Goal: Information Seeking & Learning: Learn about a topic

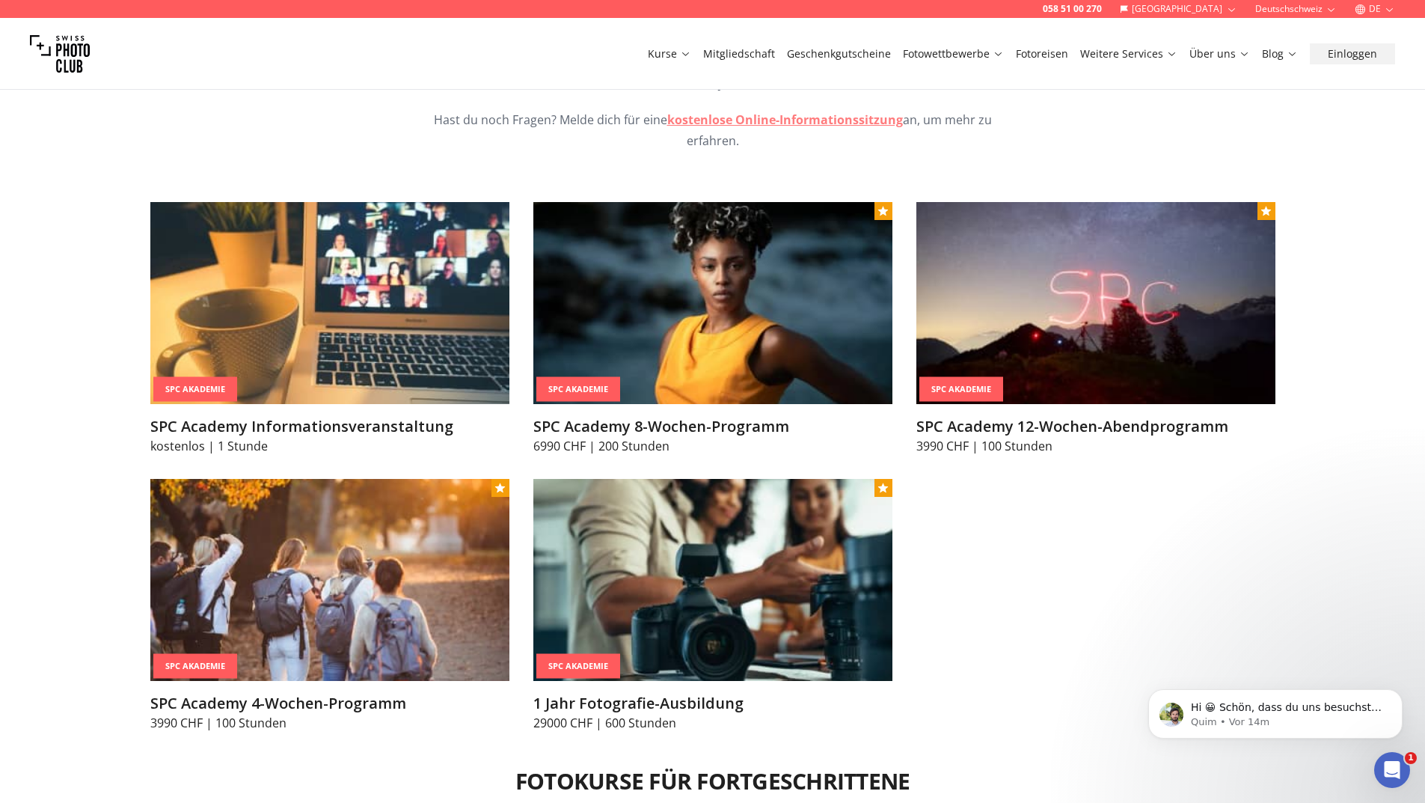
scroll to position [1870, 0]
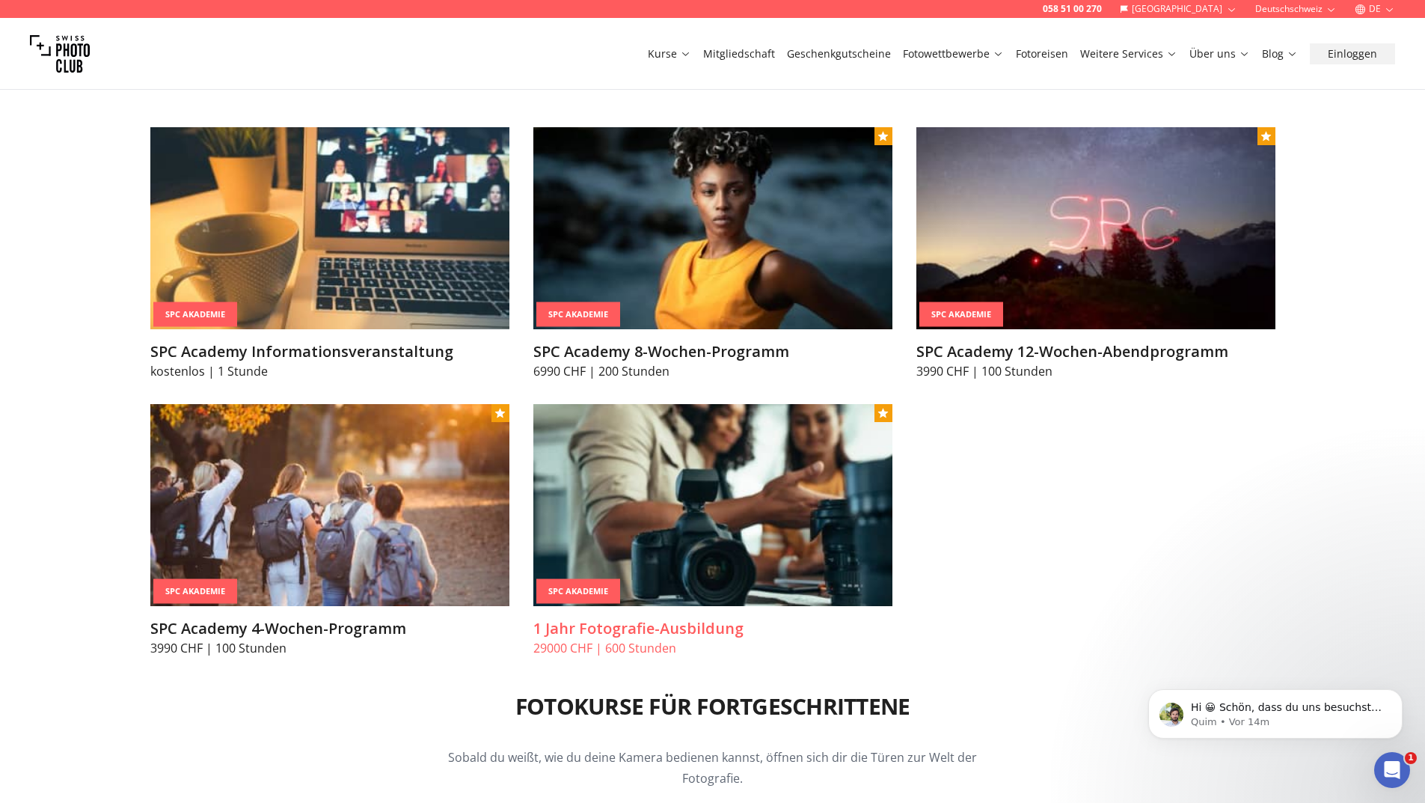
click at [631, 631] on h3 "1 Jahr Fotografie-Ausbildung" at bounding box center [712, 628] width 359 height 21
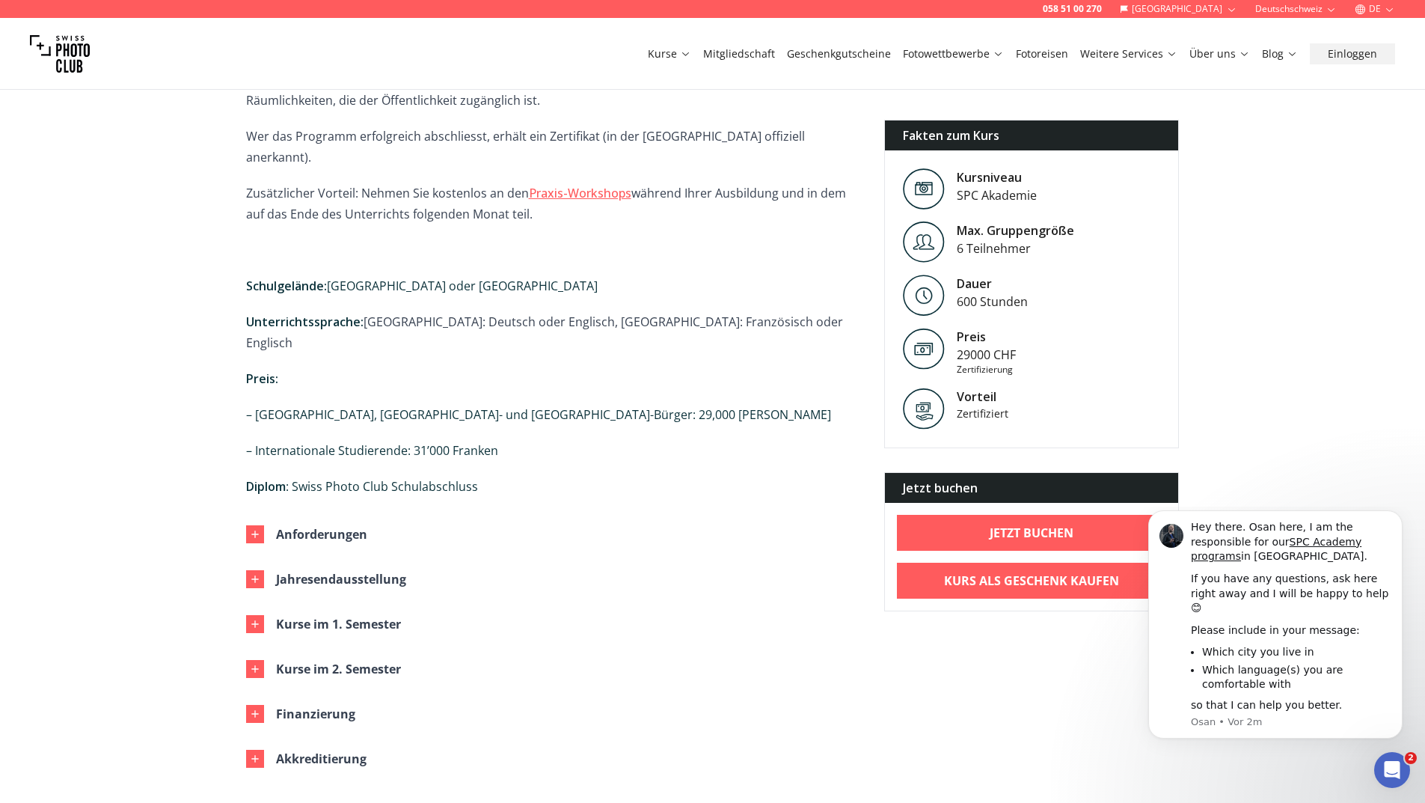
scroll to position [1047, 0]
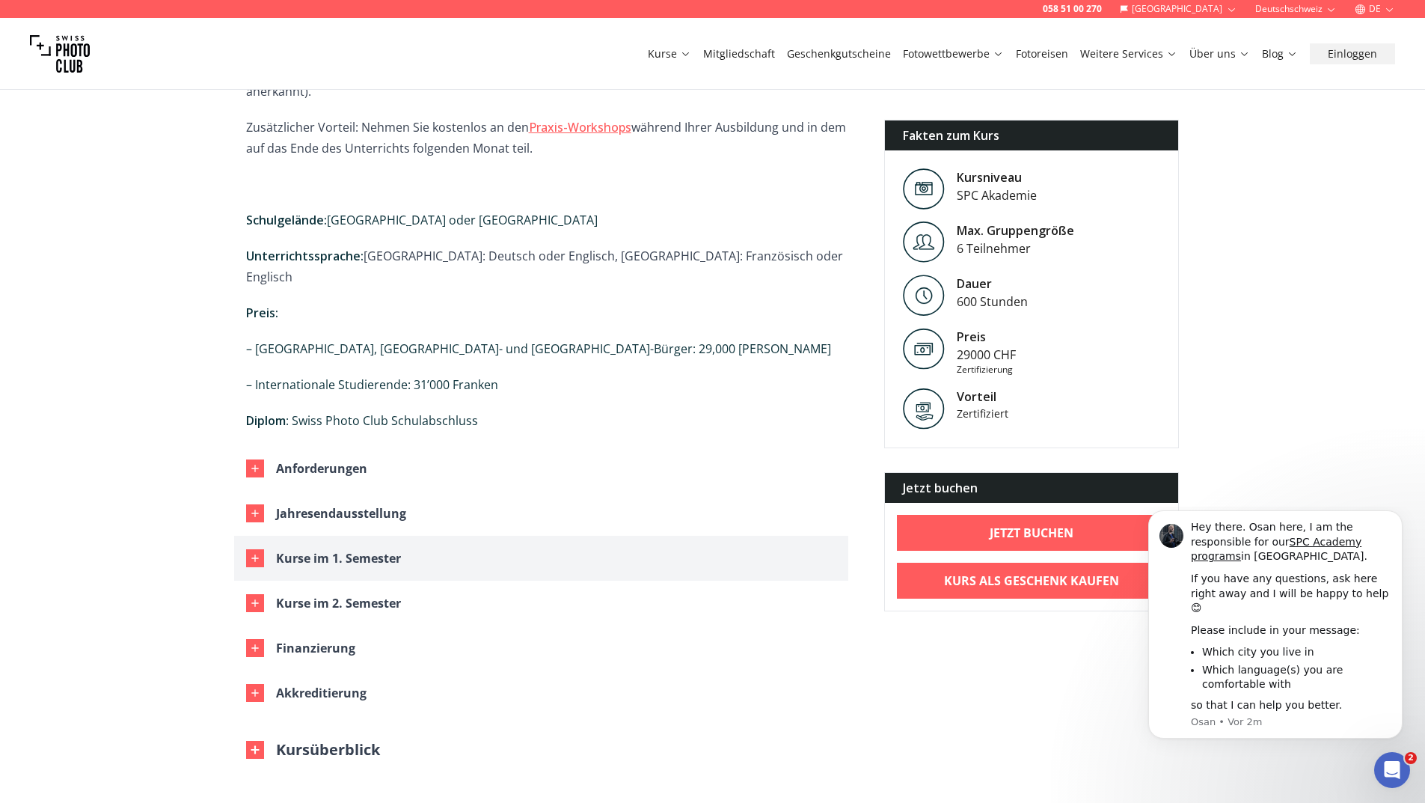
click at [444, 536] on button "Kurse im 1. Semester" at bounding box center [541, 558] width 614 height 45
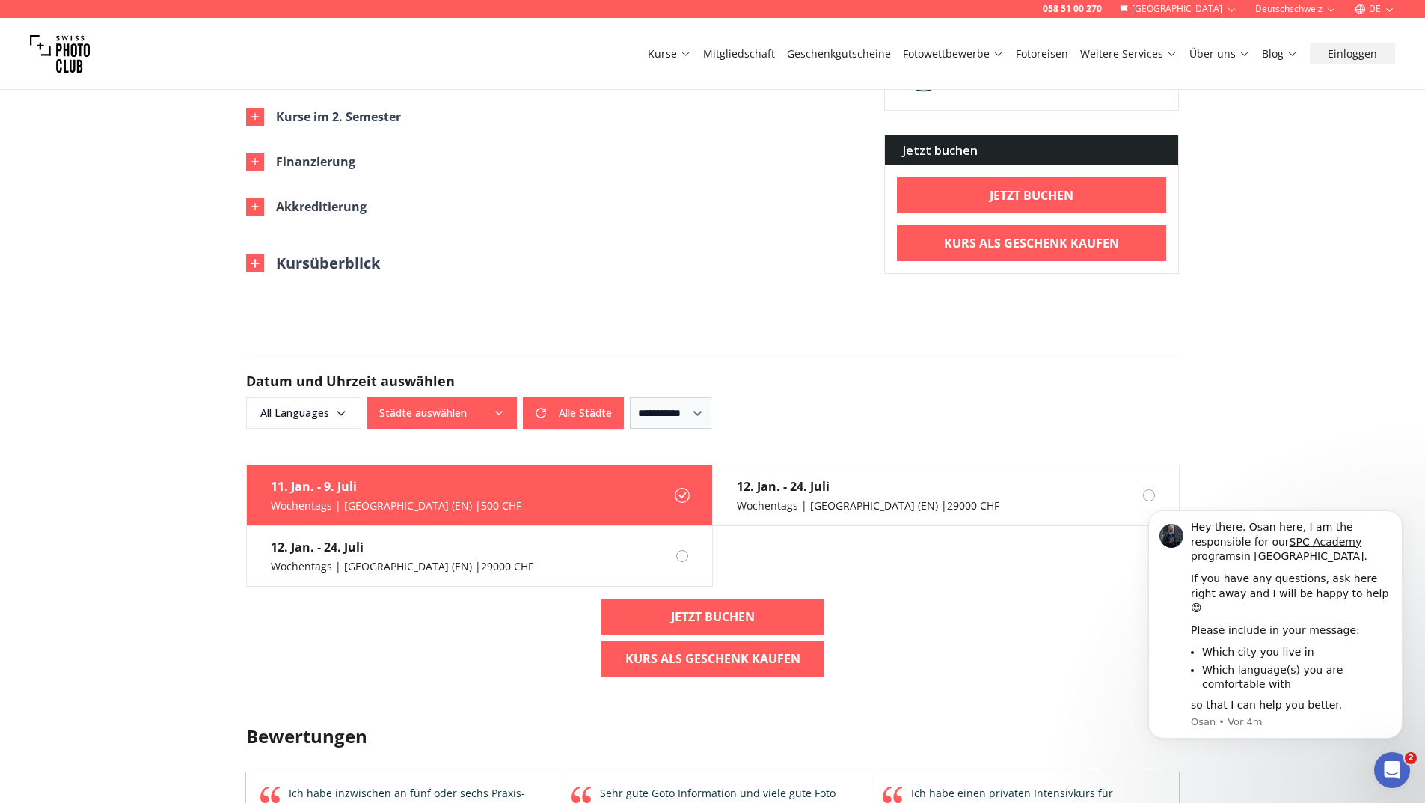
scroll to position [3516, 0]
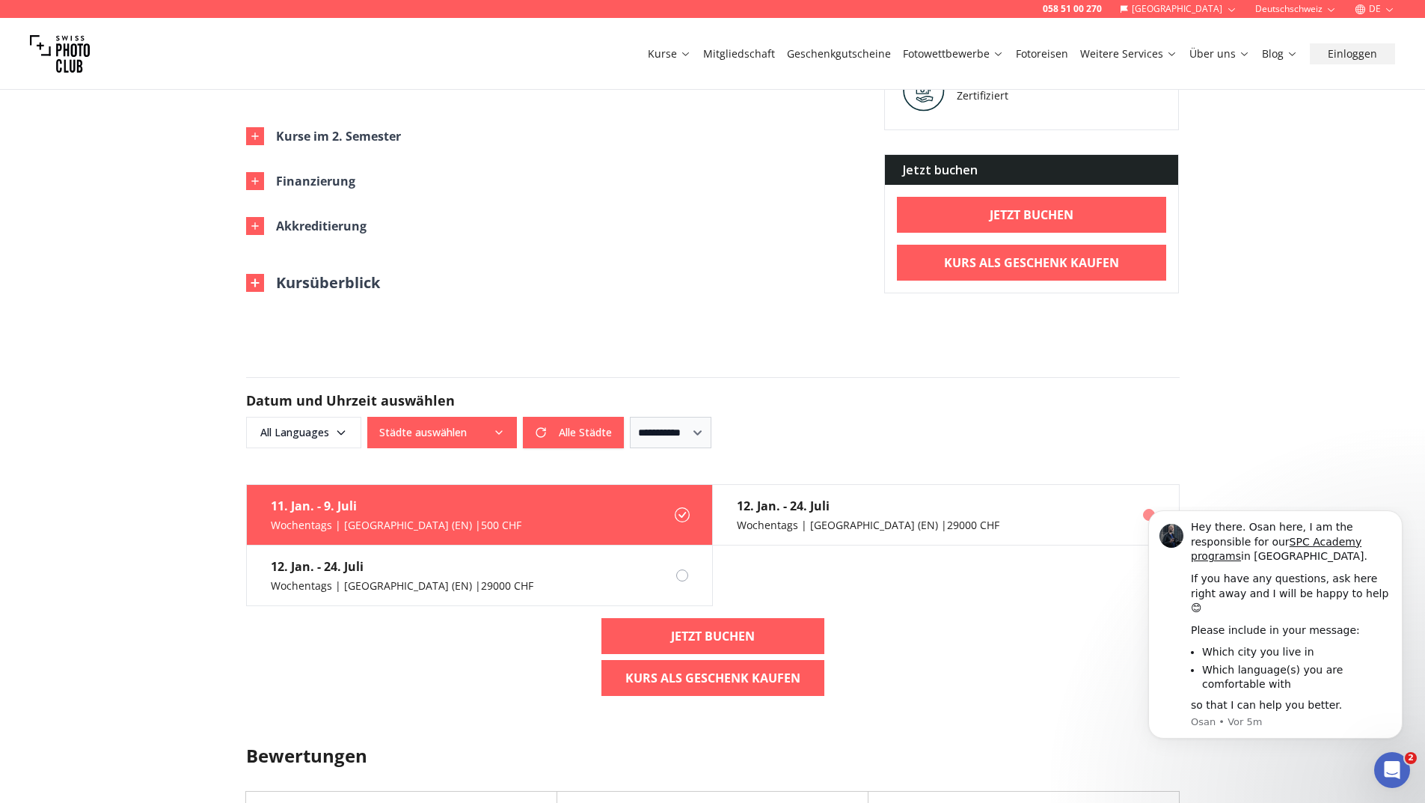
click at [791, 518] on div "Wochentags | [GEOGRAPHIC_DATA] (EN) | 29000 CHF" at bounding box center [868, 525] width 263 height 15
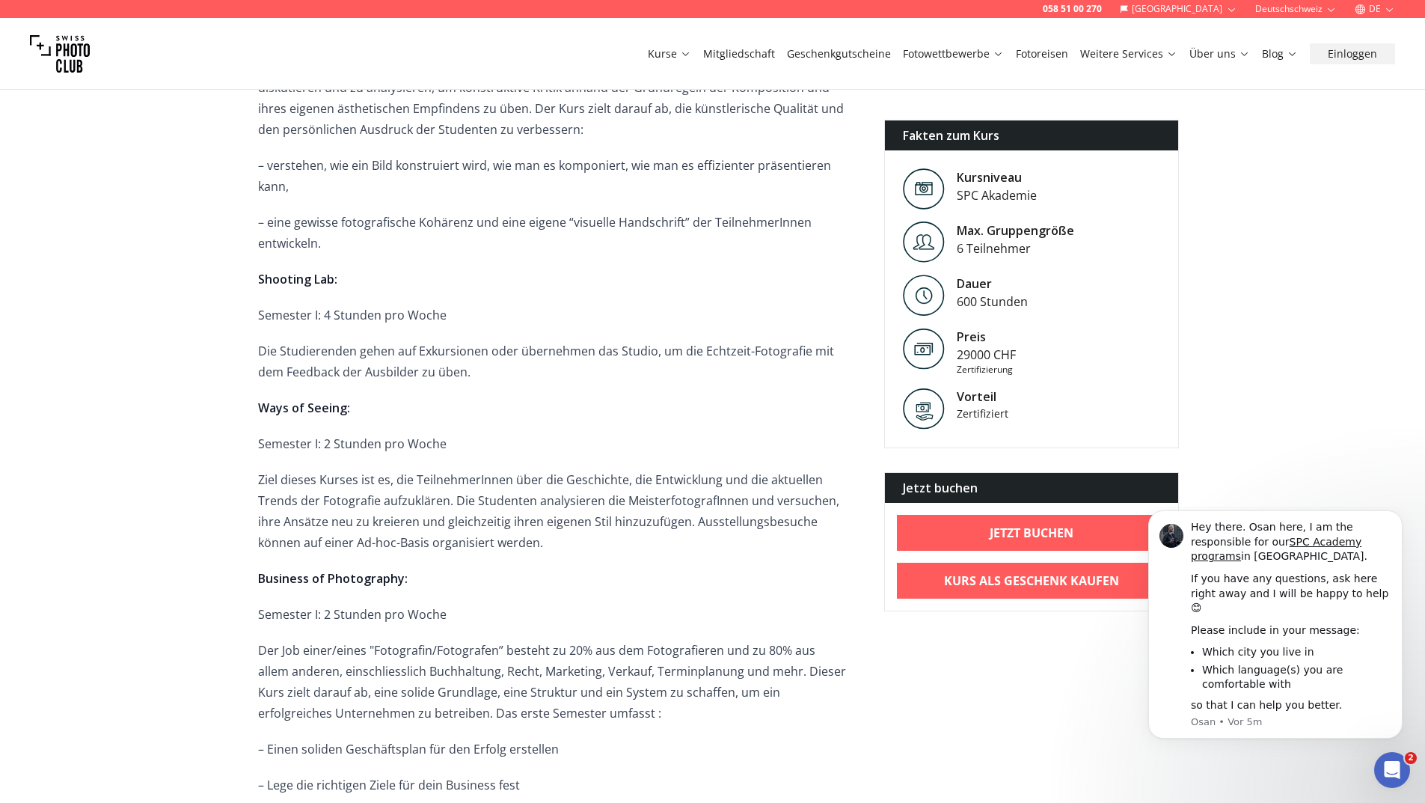
scroll to position [2020, 0]
click at [767, 55] on link "Mitgliedschaft" at bounding box center [739, 53] width 72 height 15
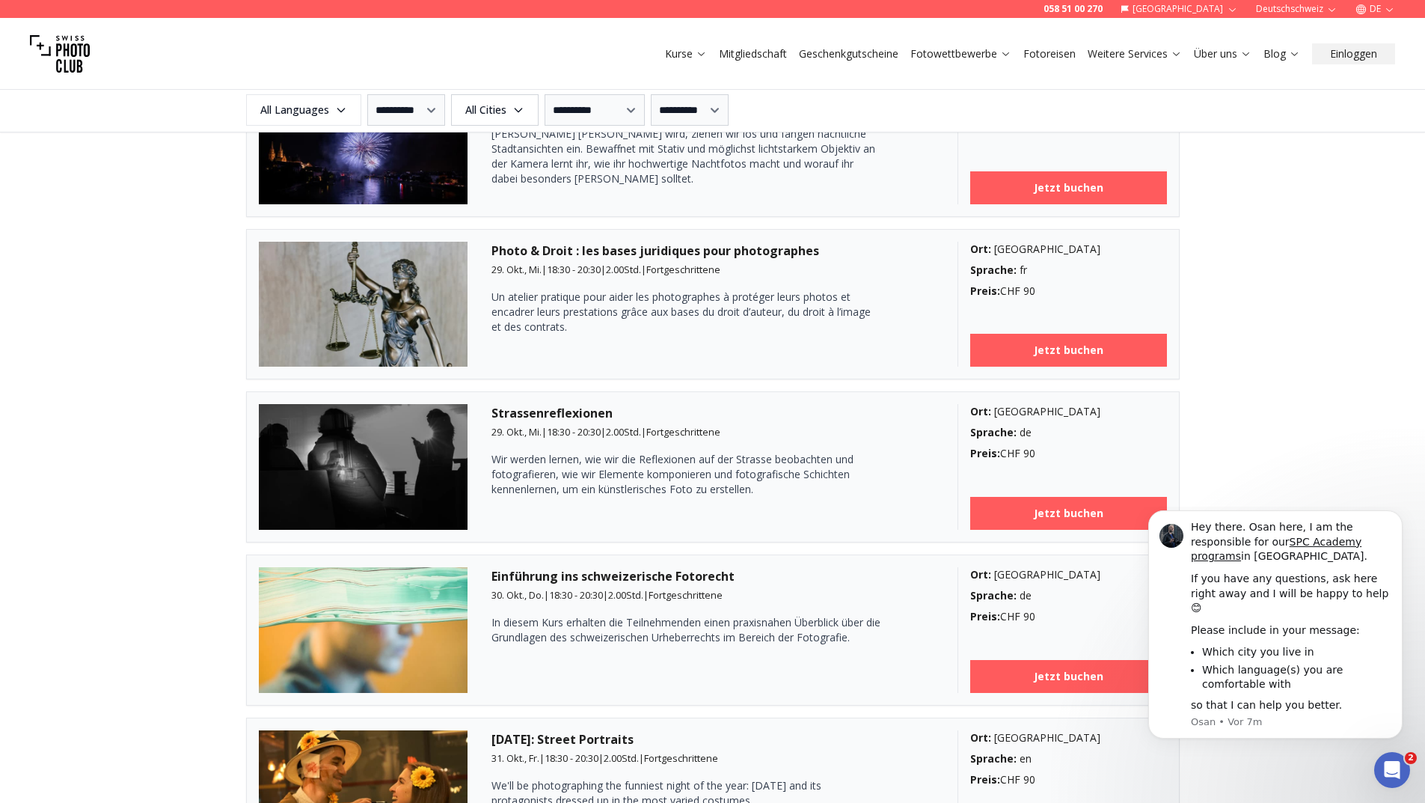
scroll to position [2319, 0]
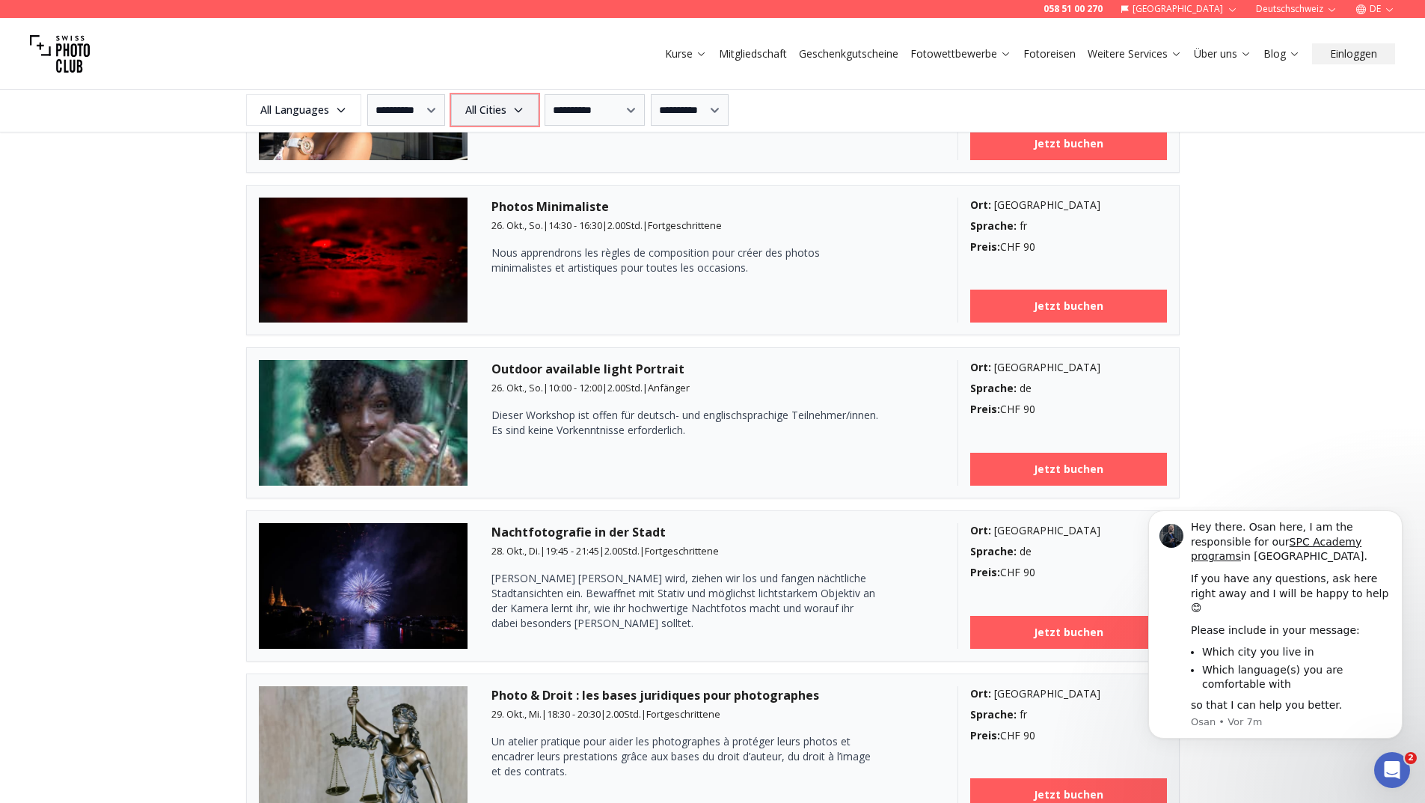
click at [524, 115] on icon "button" at bounding box center [518, 110] width 12 height 12
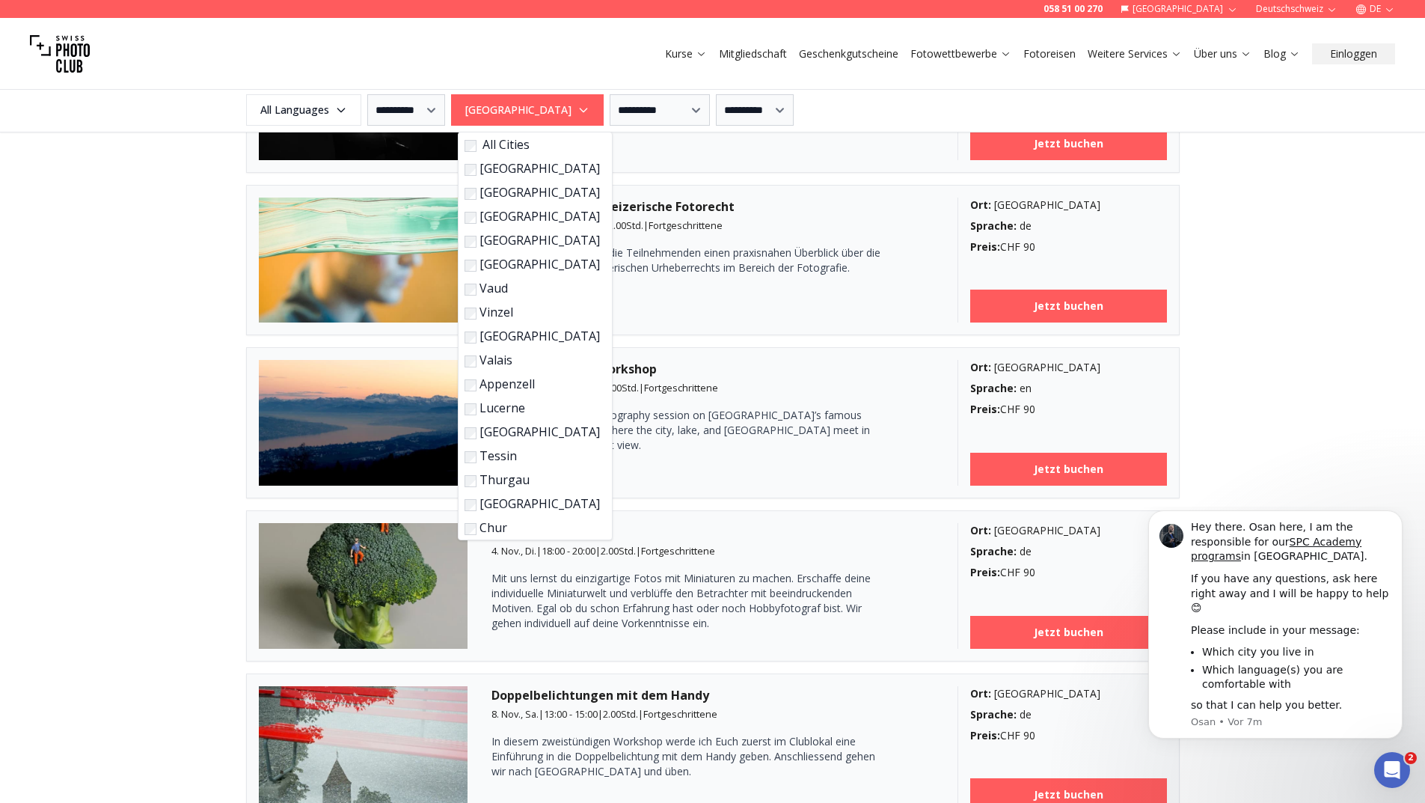
click at [1390, 364] on div "**********" at bounding box center [712, 719] width 1425 height 3105
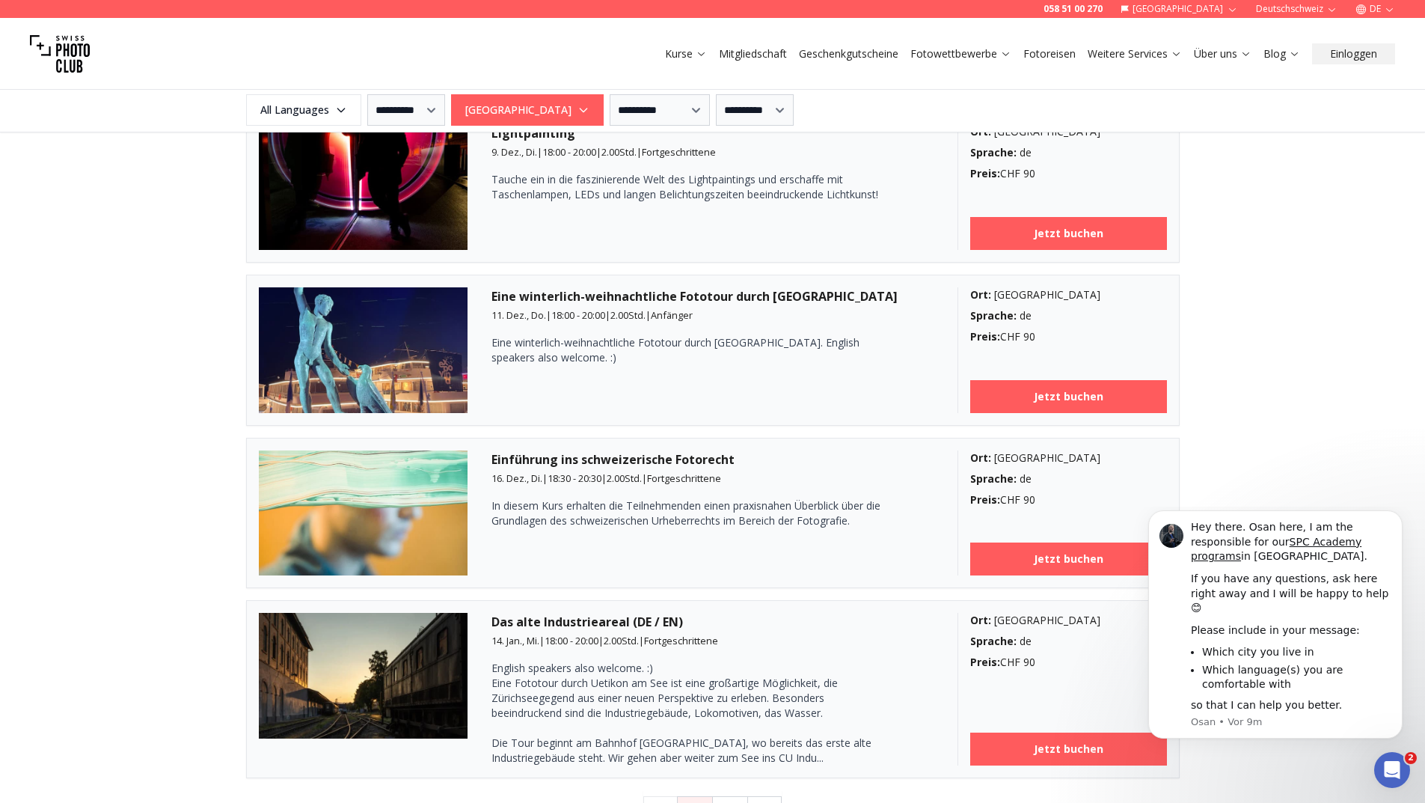
scroll to position [3740, 0]
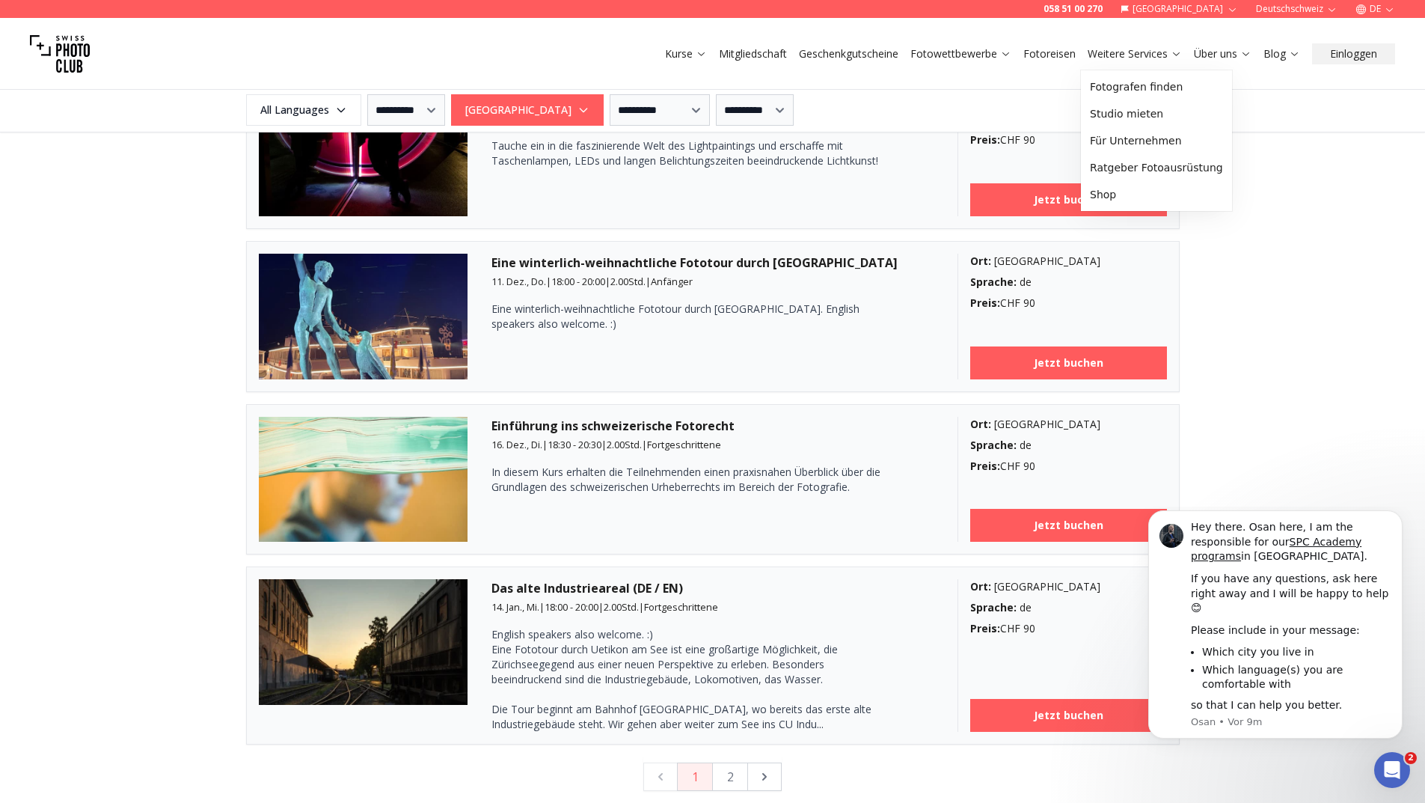
click at [1118, 56] on link "Weitere Services" at bounding box center [1135, 53] width 94 height 15
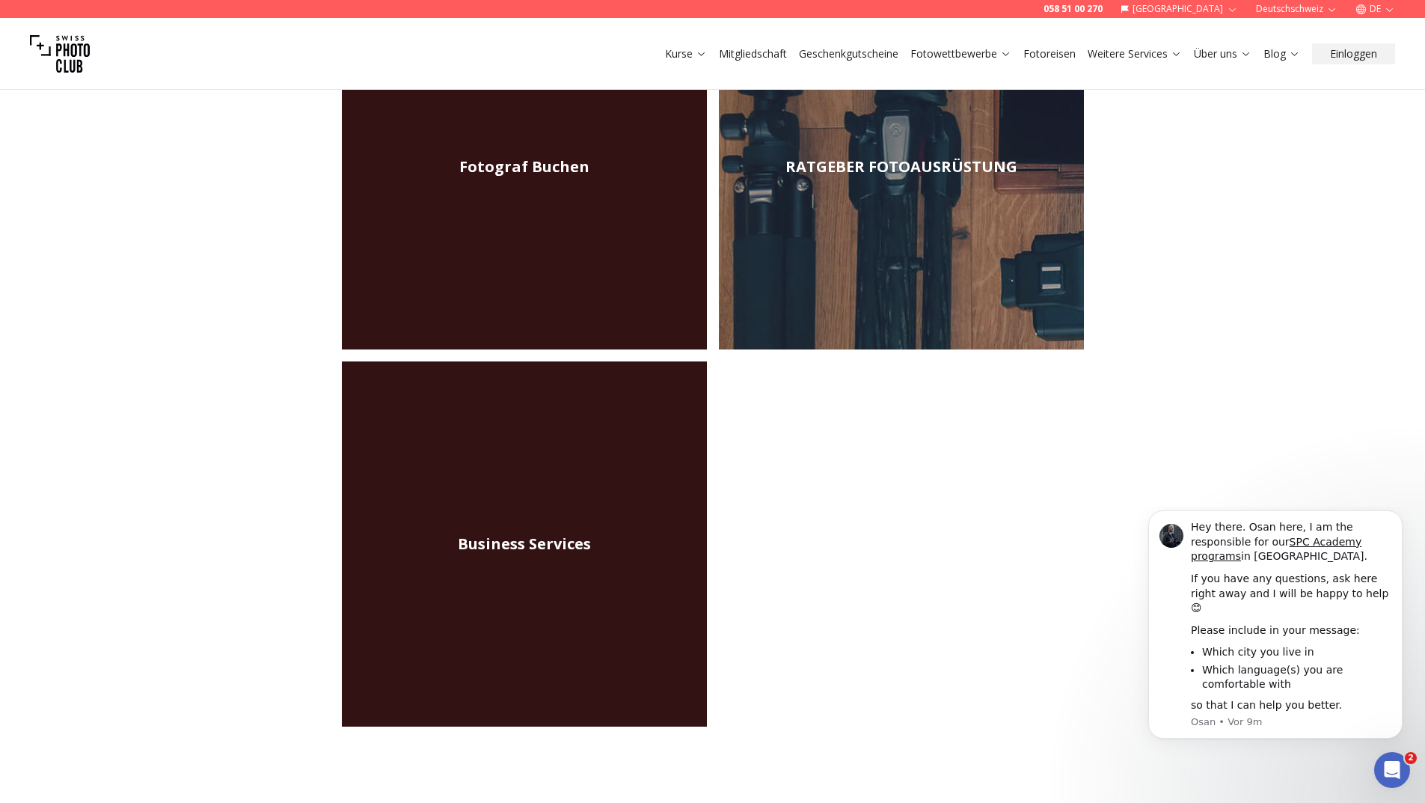
scroll to position [299, 0]
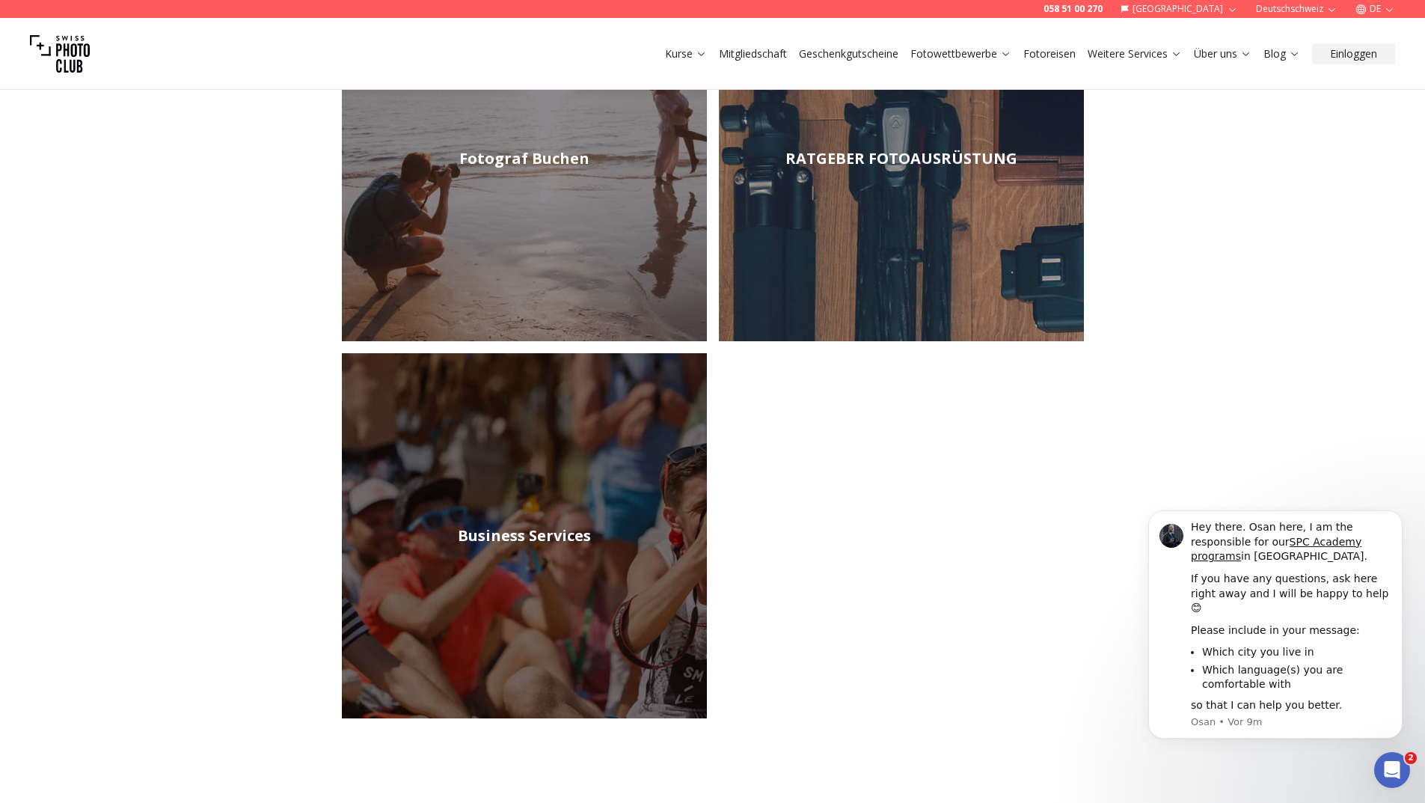
click at [577, 607] on img at bounding box center [524, 535] width 365 height 365
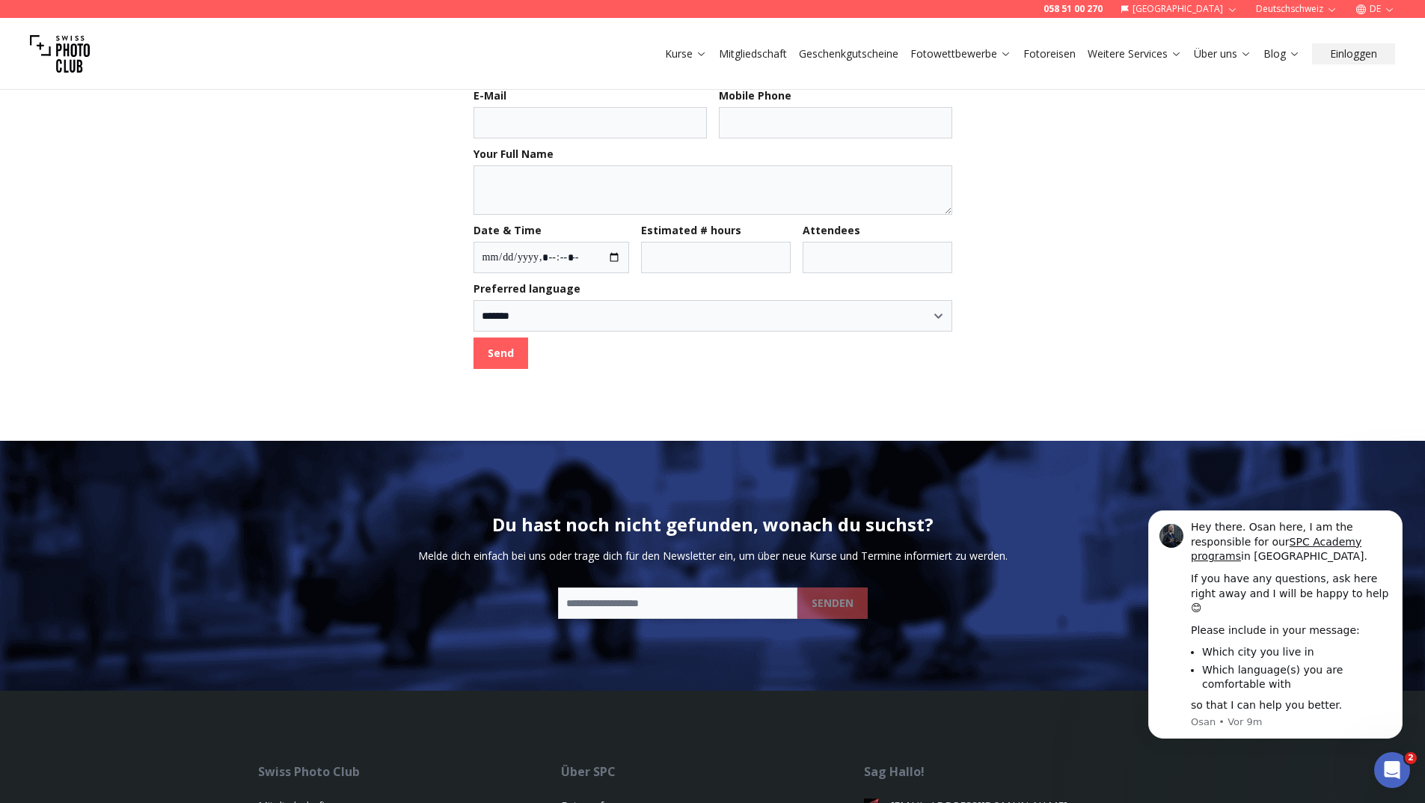
scroll to position [898, 0]
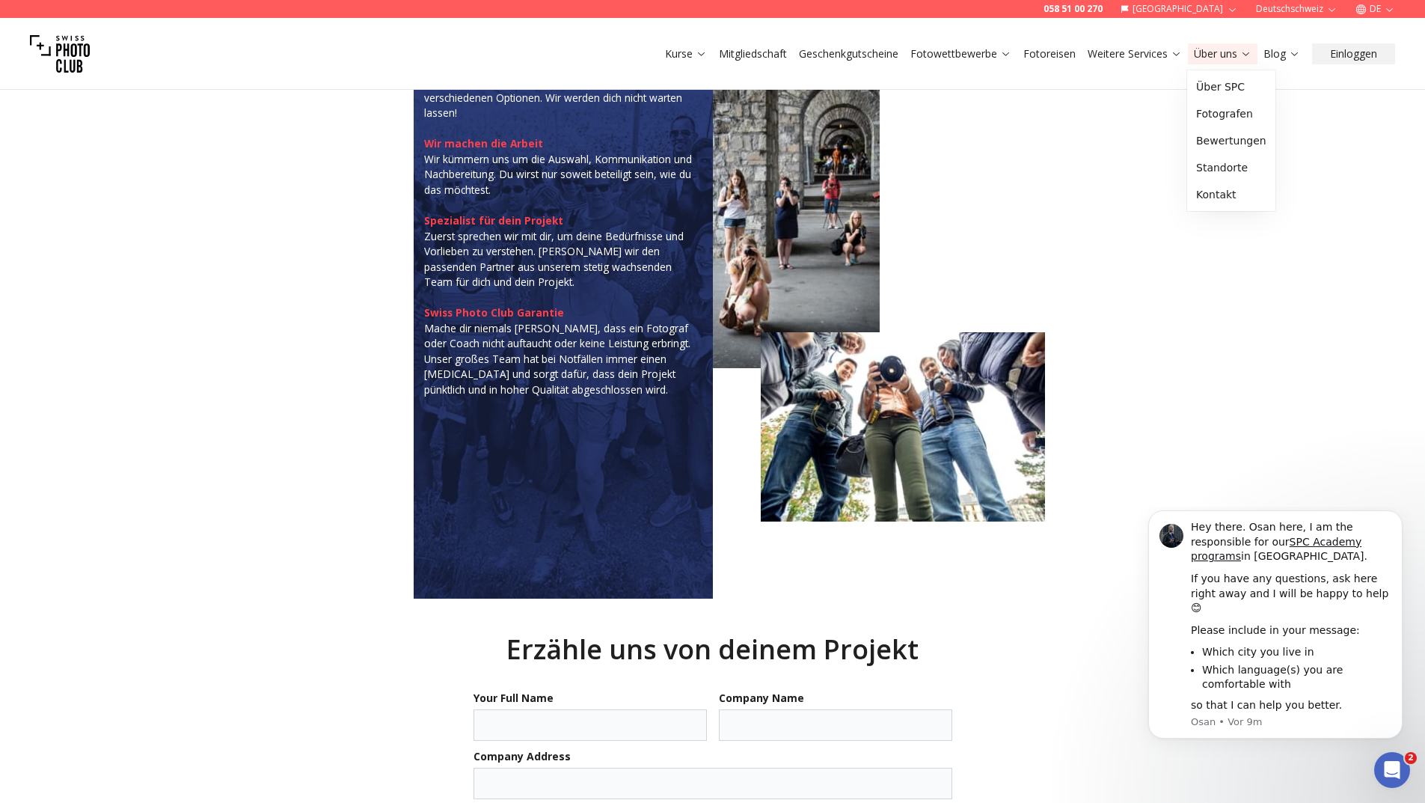
click at [1214, 56] on link "Über uns" at bounding box center [1223, 53] width 58 height 15
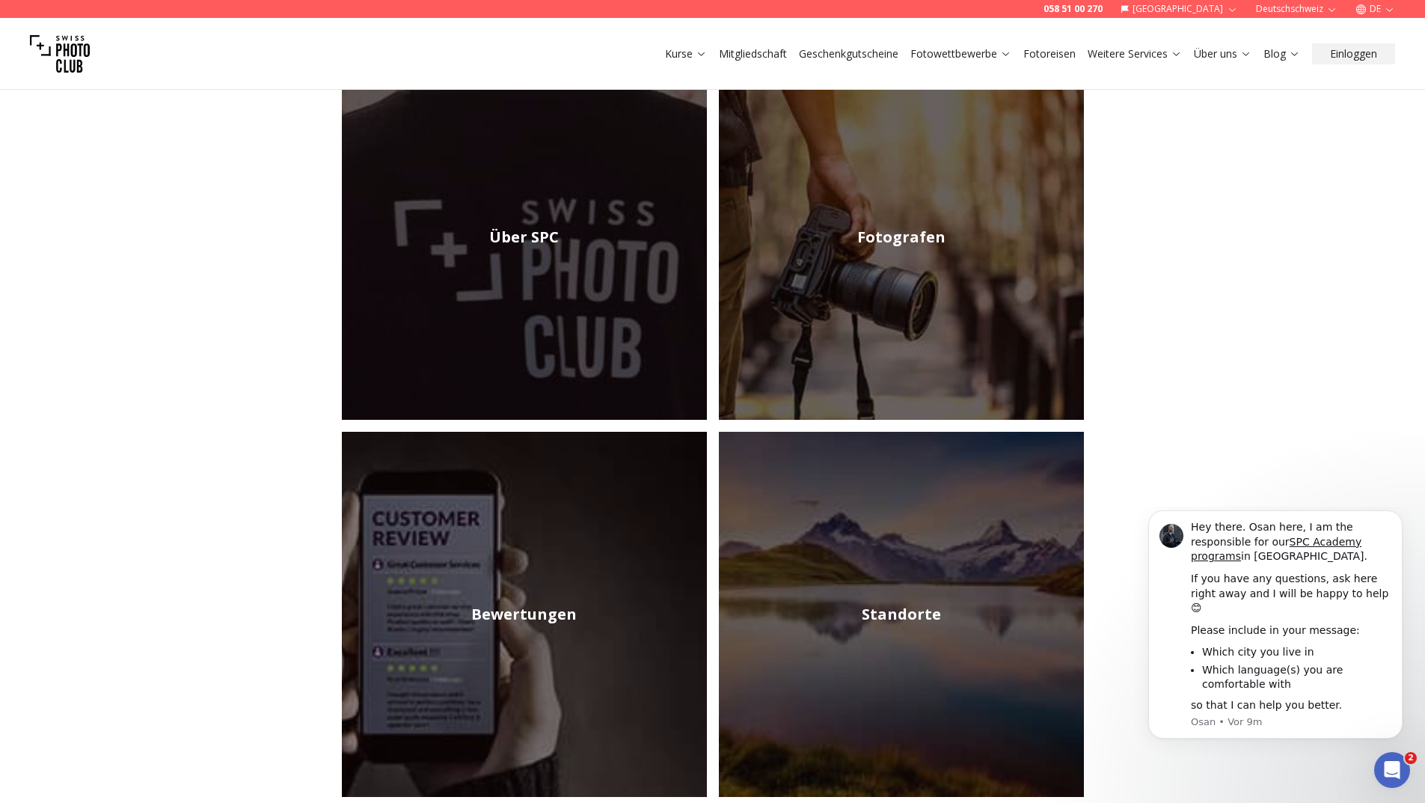
scroll to position [374, 0]
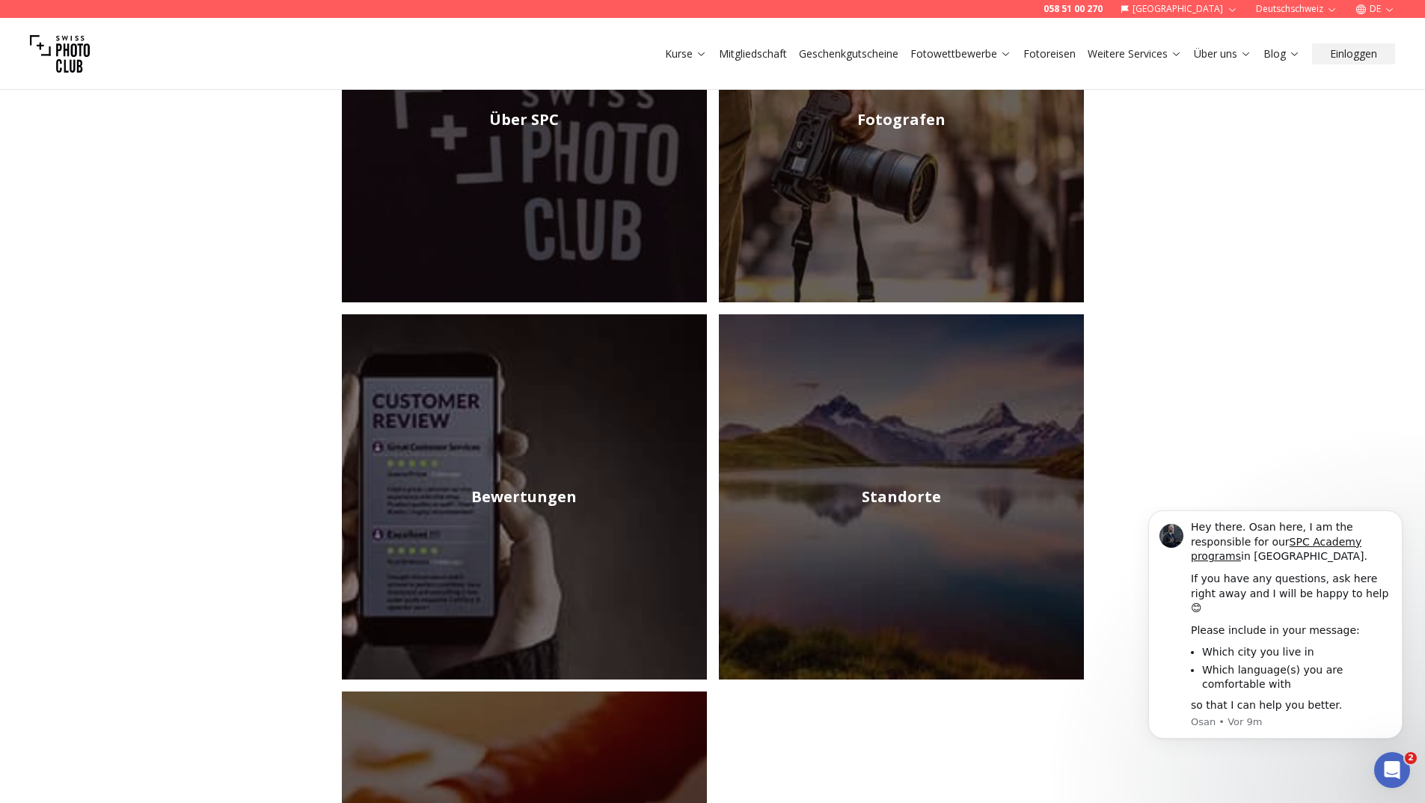
click at [875, 176] on img at bounding box center [901, 119] width 365 height 365
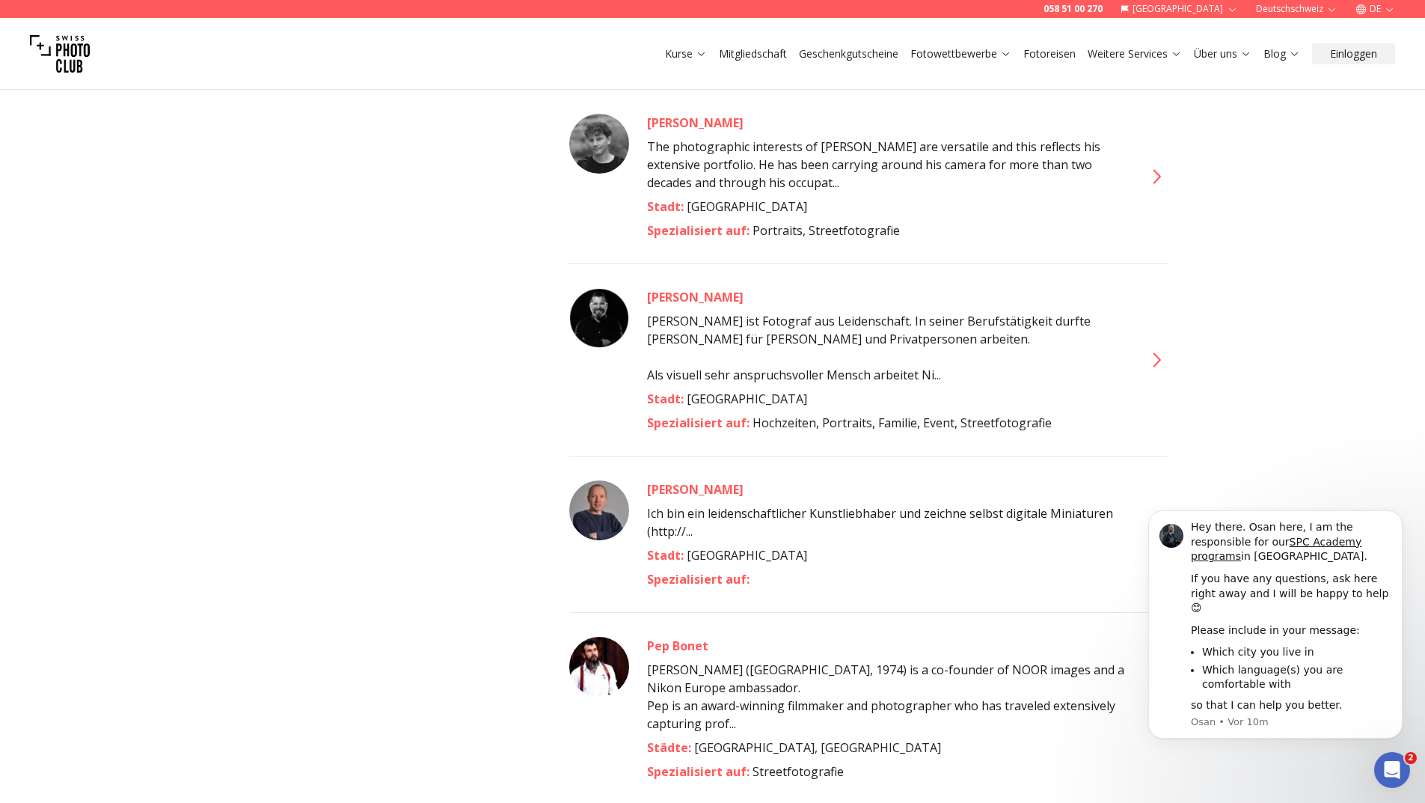
scroll to position [5012, 0]
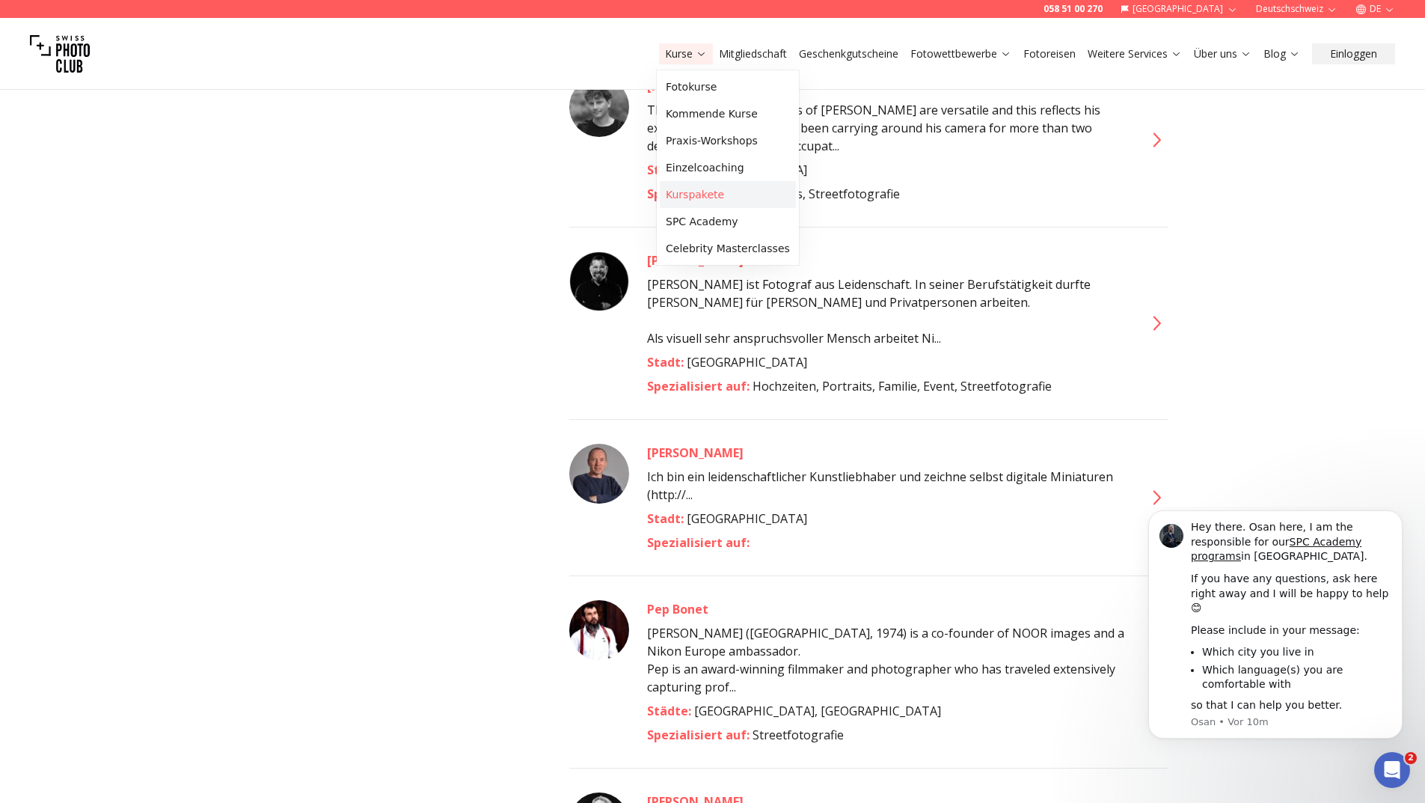
click at [699, 196] on link "Kurspakete" at bounding box center [728, 194] width 136 height 27
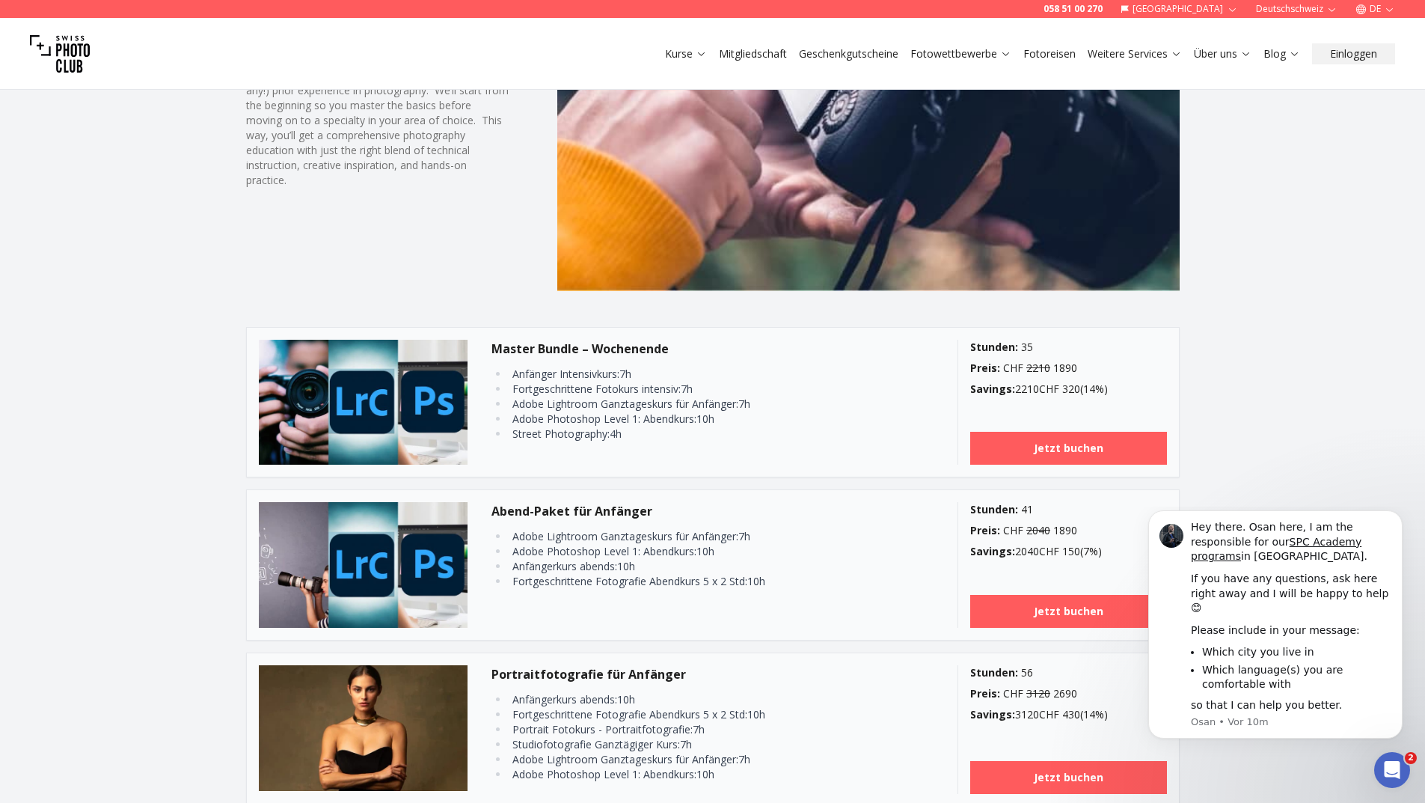
scroll to position [1197, 0]
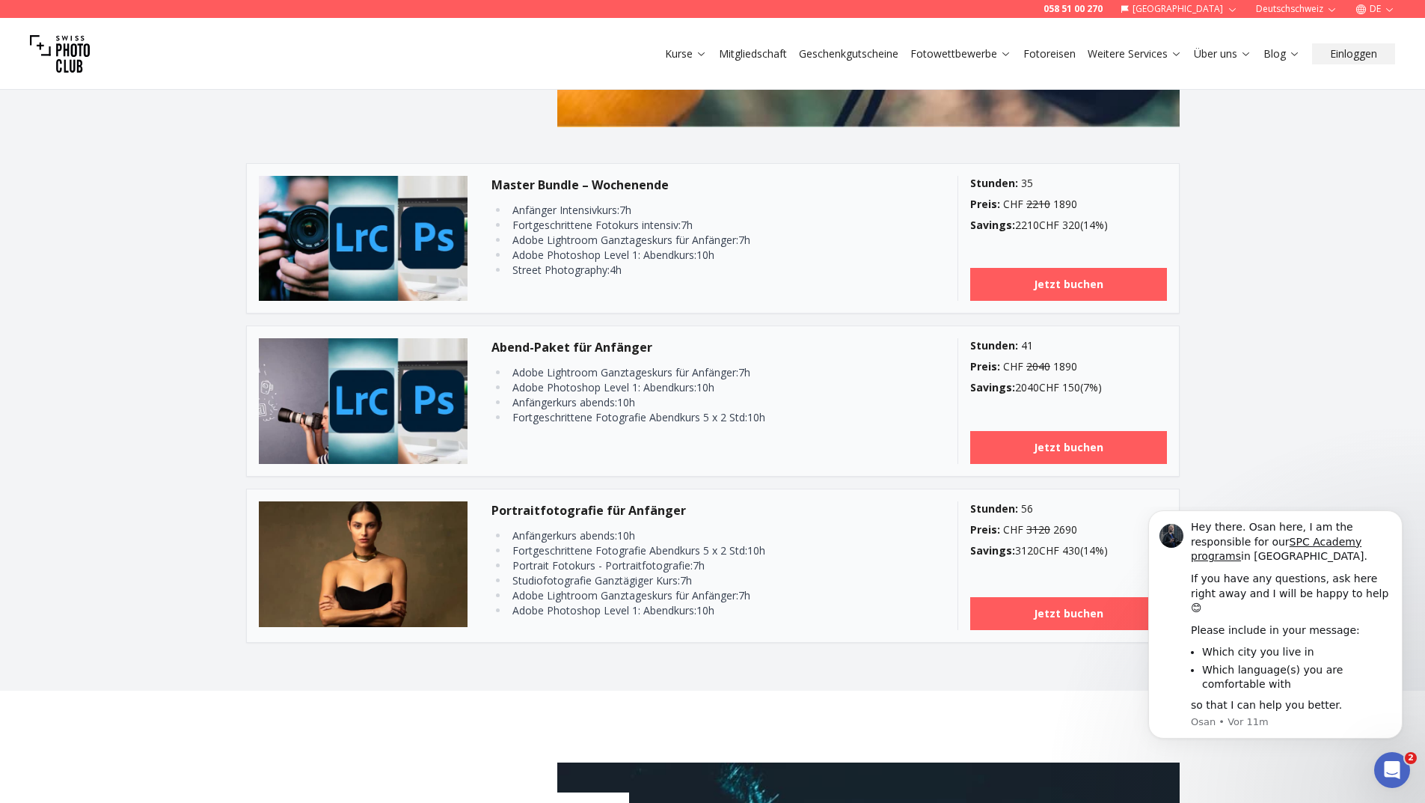
click at [693, 254] on li "Adobe Photoshop Level 1: Abendkurs : 10 h" at bounding box center [695, 255] width 372 height 15
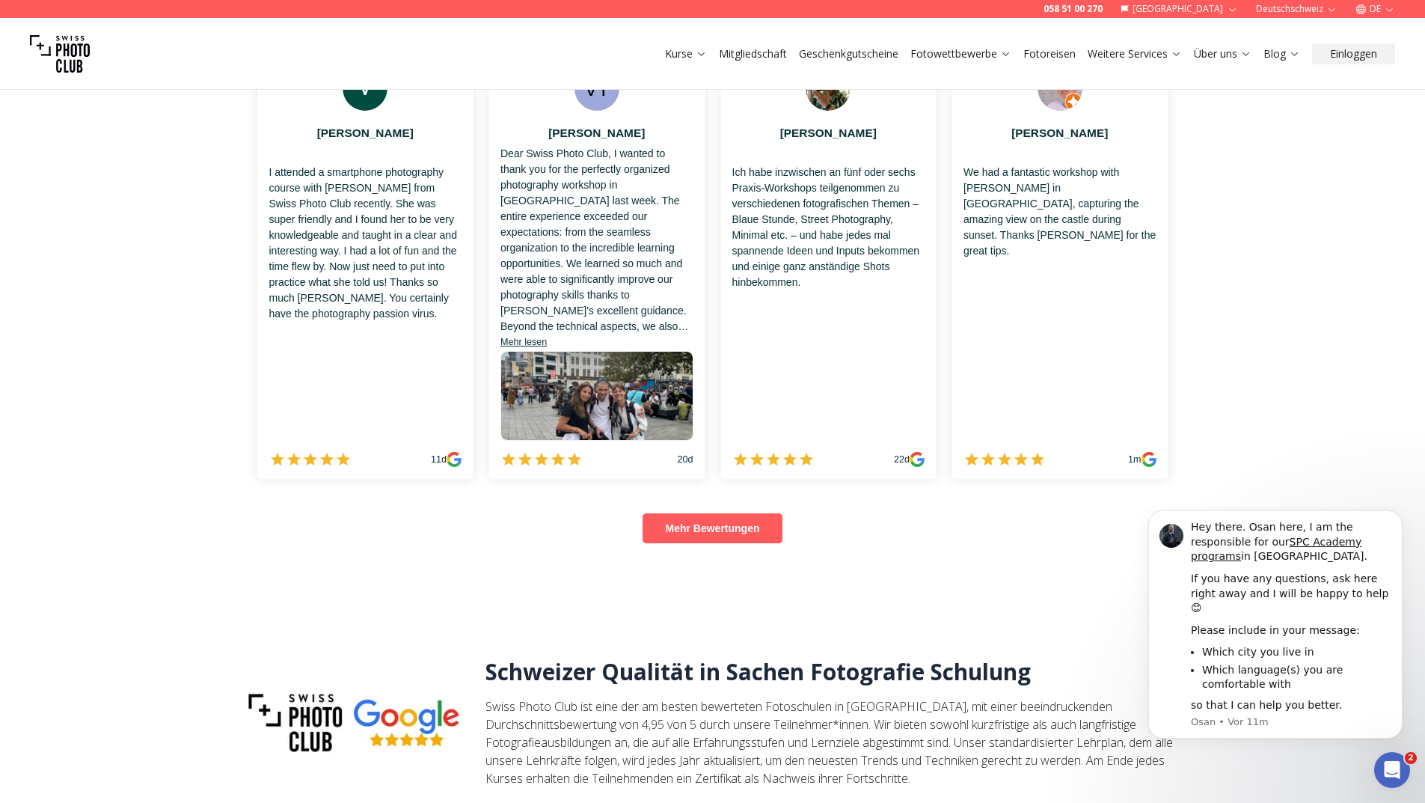
scroll to position [3516, 0]
